Goal: Contribute content: Add original content to the website for others to see

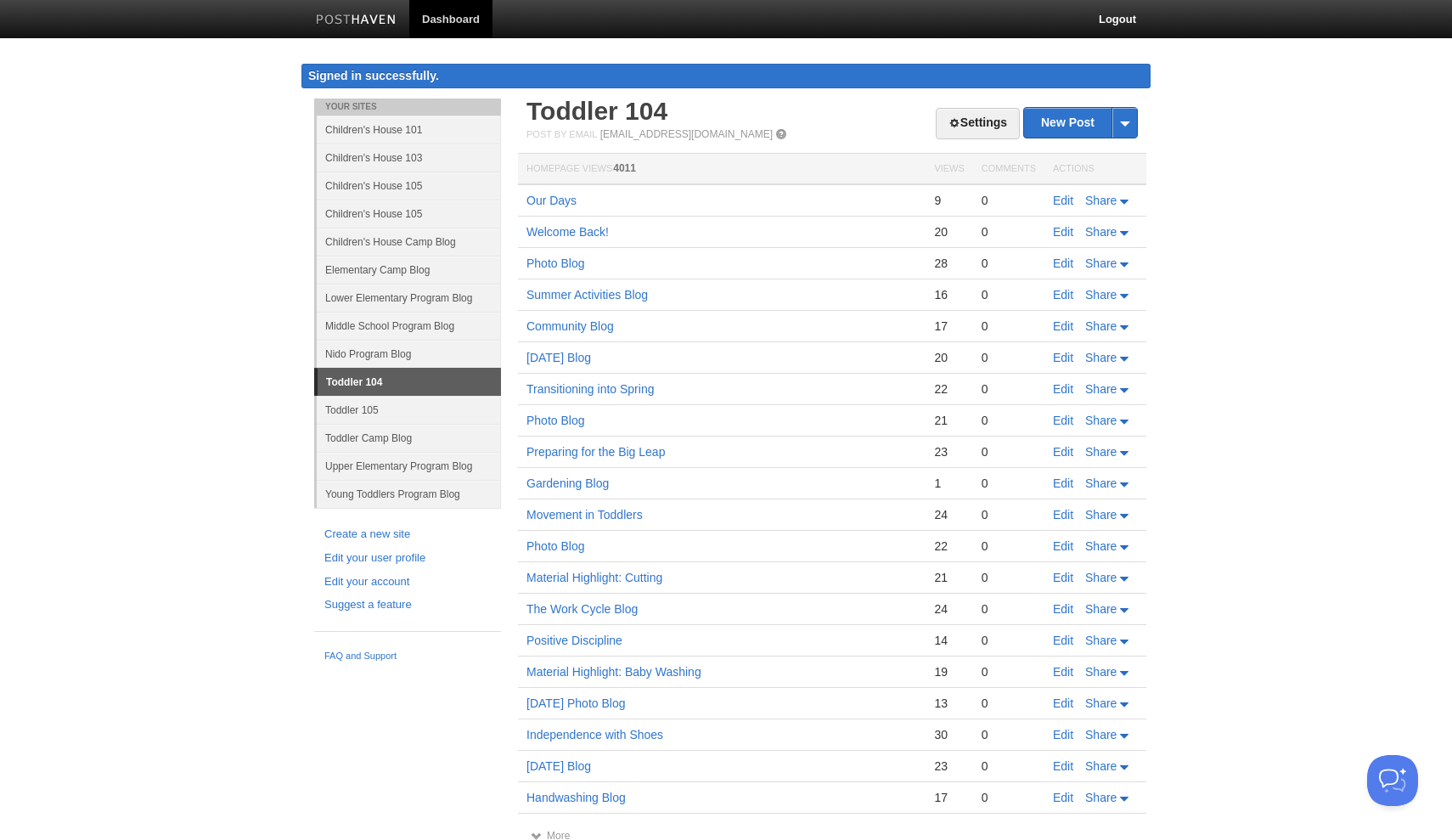
click at [391, 495] on link "Young Toddlers Program Blog" at bounding box center [408, 494] width 184 height 28
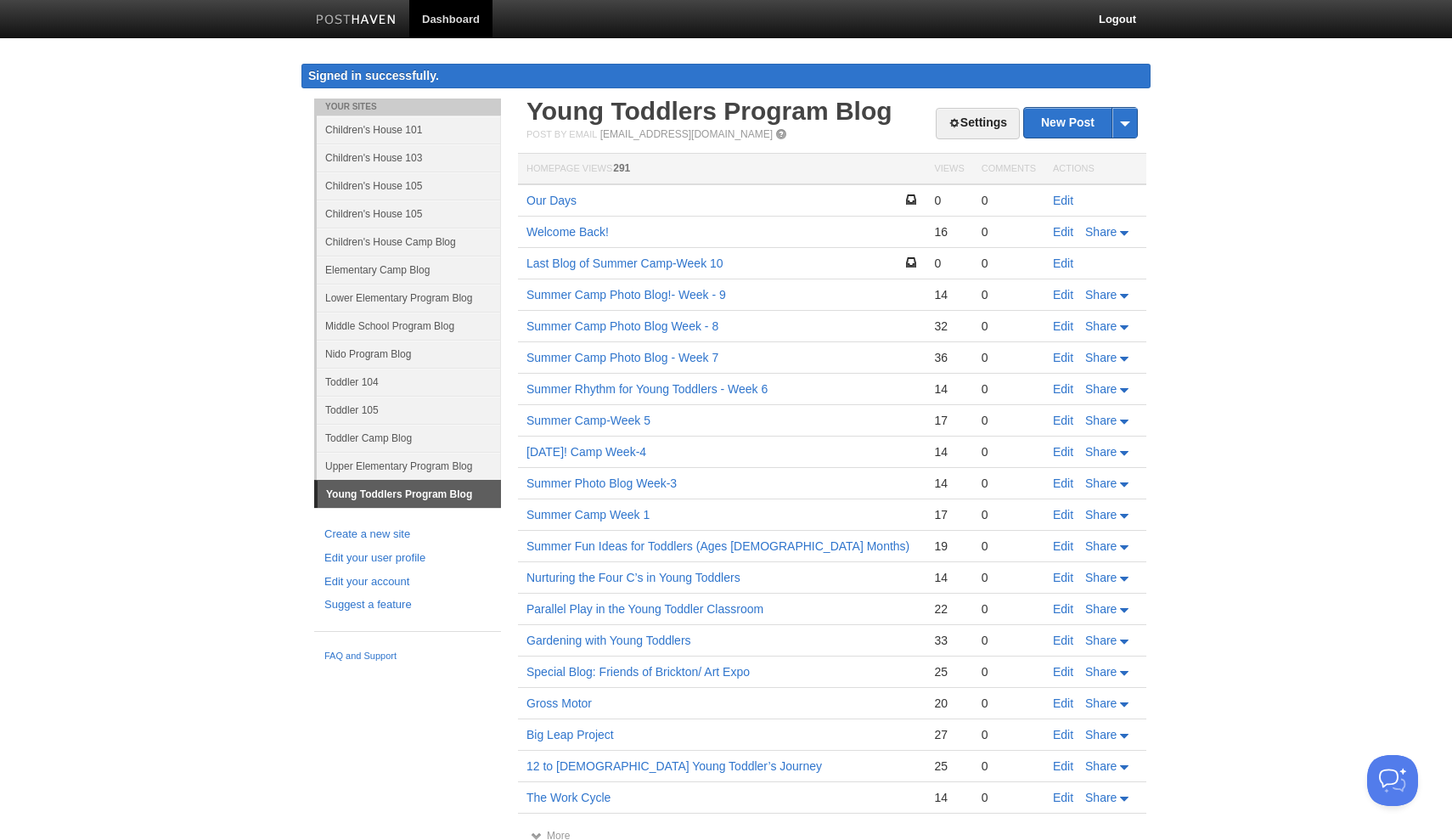
click at [395, 354] on link "Nido Program Blog" at bounding box center [408, 354] width 184 height 28
click at [361, 411] on link "Toddler 105" at bounding box center [408, 409] width 184 height 28
click at [369, 386] on link "Toddler 104" at bounding box center [408, 382] width 184 height 28
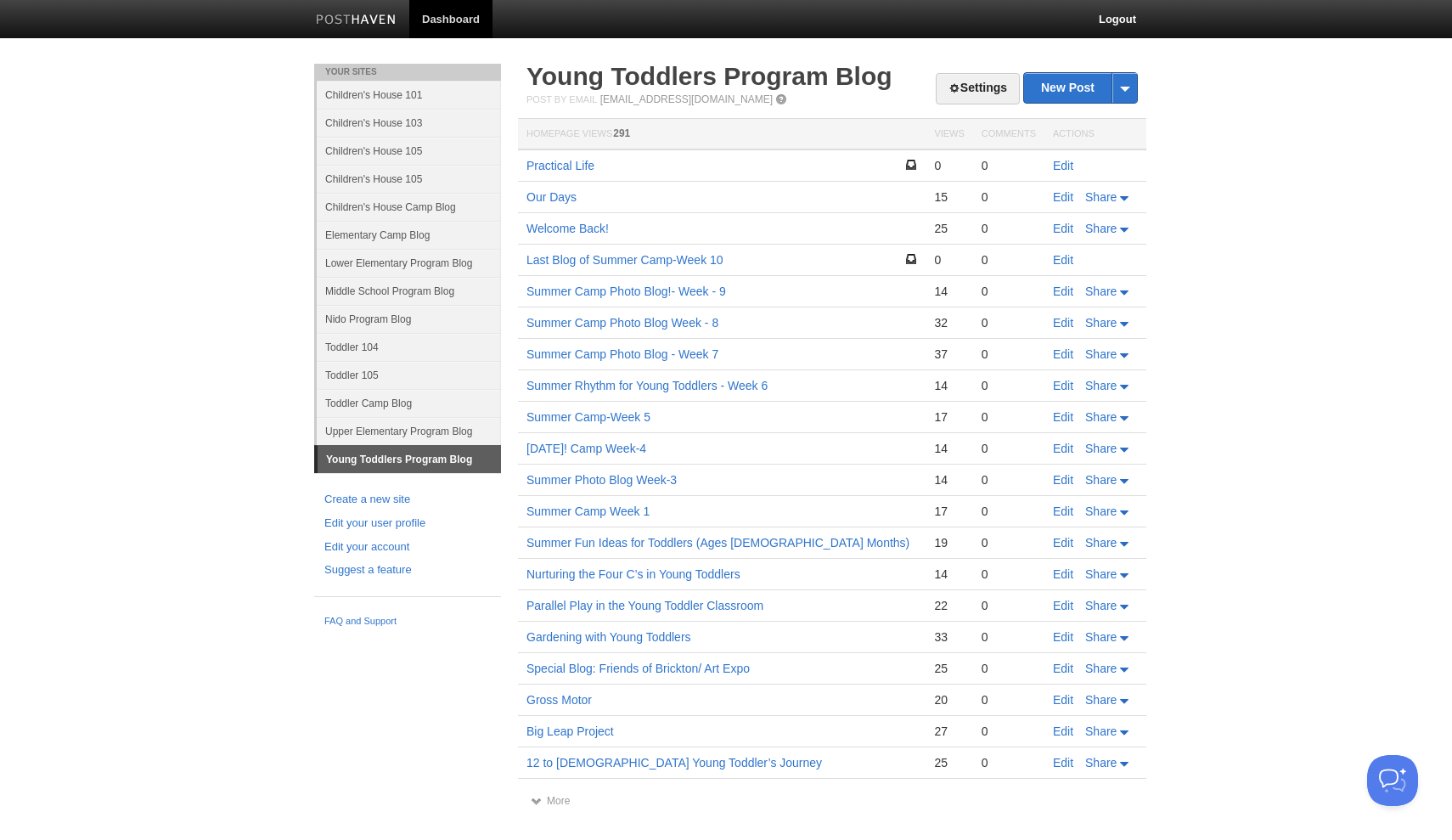
click at [372, 350] on link "Toddler 104" at bounding box center [408, 347] width 184 height 28
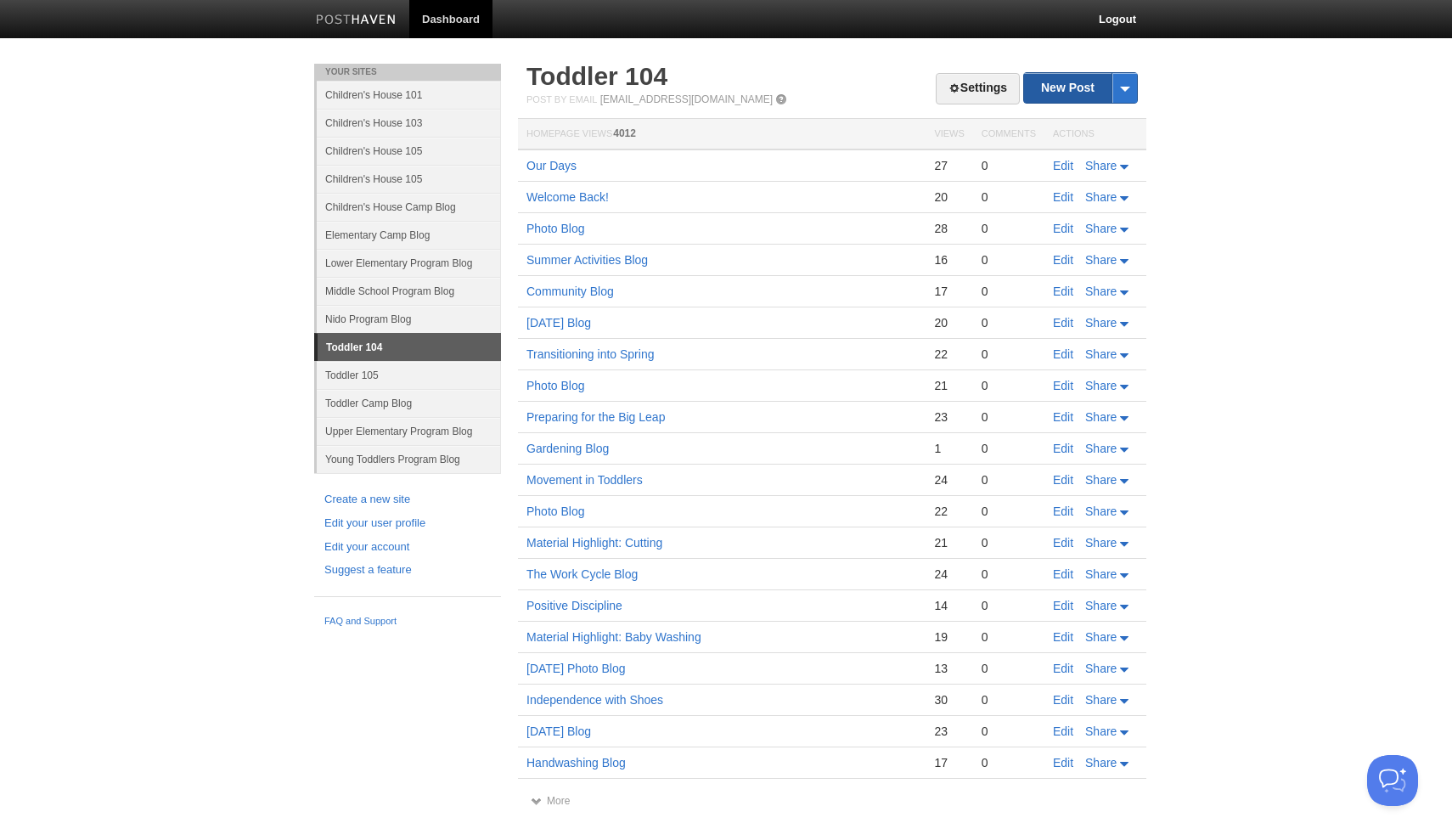
click at [1058, 79] on link "New Post" at bounding box center [1081, 87] width 113 height 29
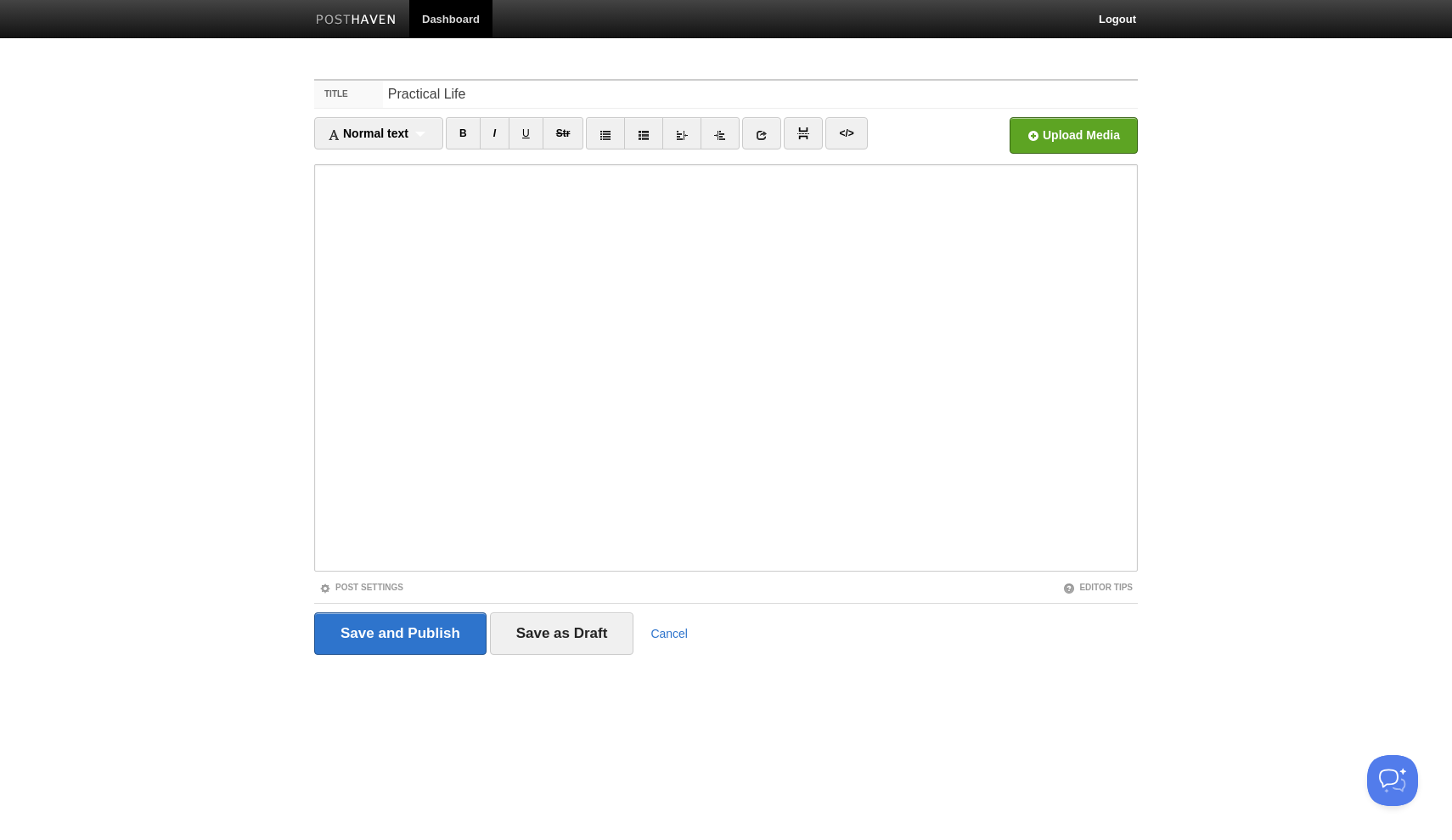
type input "Practical Life"
